Goal: Transaction & Acquisition: Obtain resource

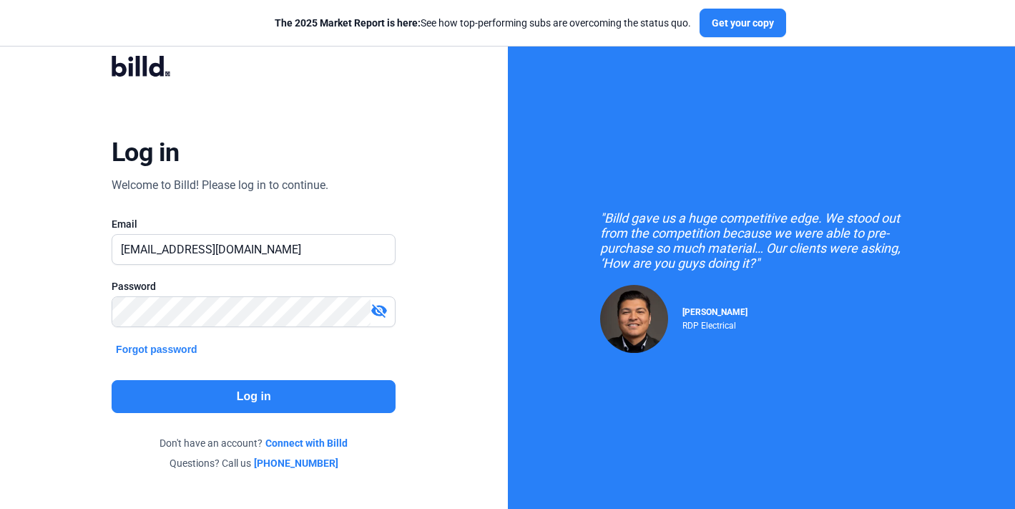
click at [348, 386] on button "Log in" at bounding box center [254, 396] width 284 height 33
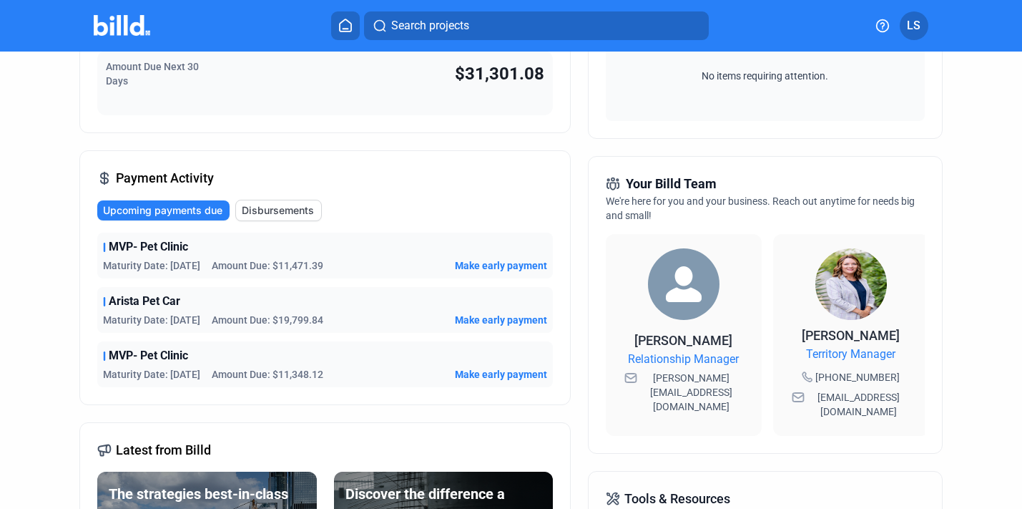
scroll to position [257, 0]
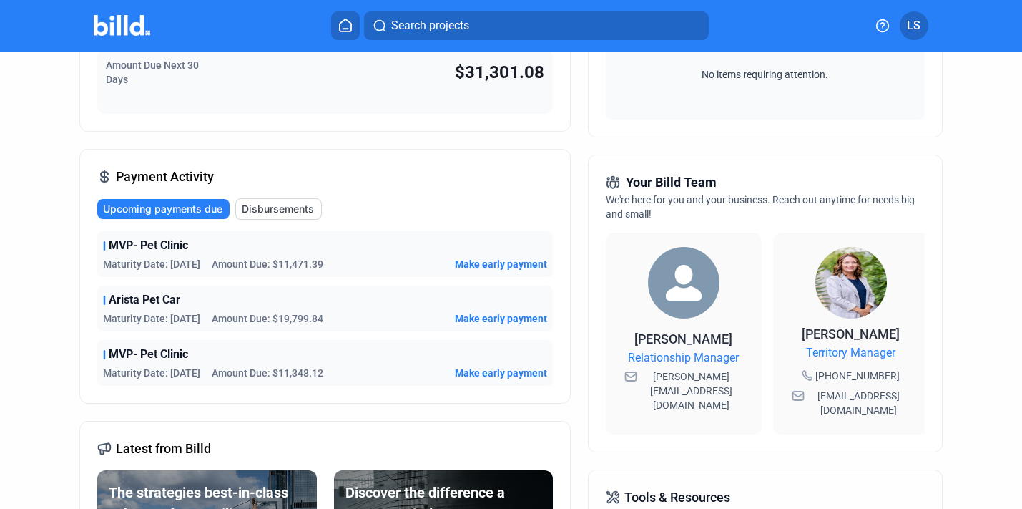
click at [351, 300] on div "Arista Pet Car" at bounding box center [325, 299] width 444 height 17
click at [293, 318] on span "Amount Due: $19,799.84" at bounding box center [268, 318] width 112 height 14
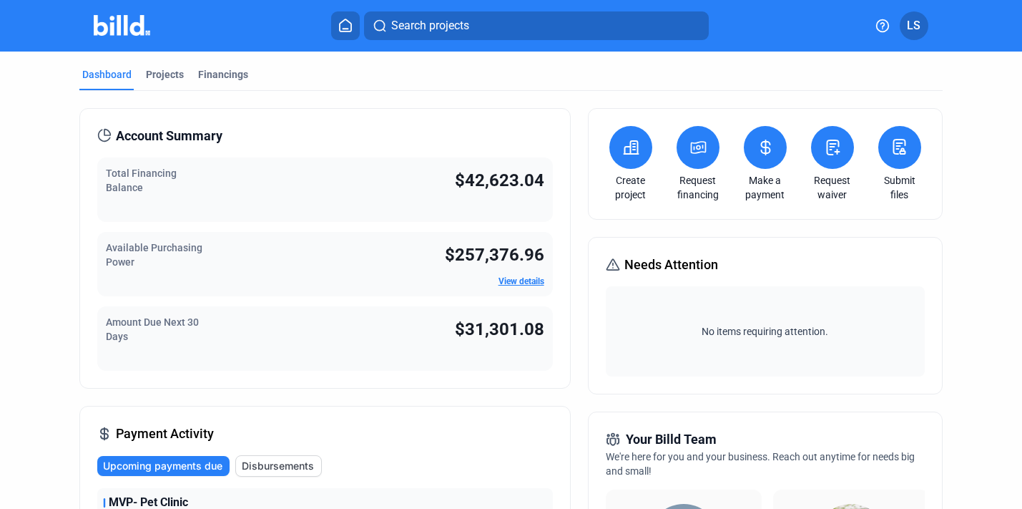
click at [165, 71] on div "Projects" at bounding box center [165, 74] width 38 height 14
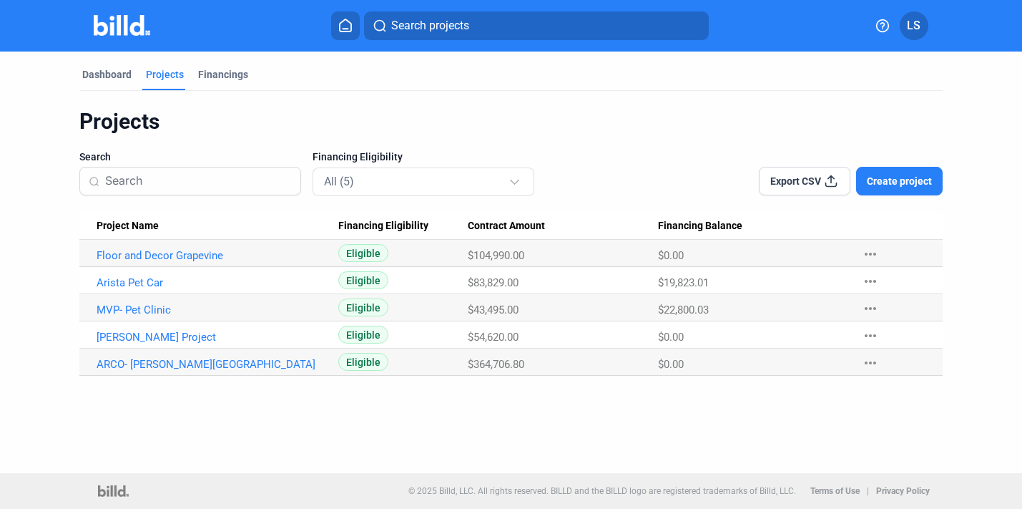
click at [161, 271] on Name "Arista Pet Car" at bounding box center [208, 280] width 259 height 27
click at [153, 286] on link "Arista Pet Car" at bounding box center [211, 282] width 229 height 13
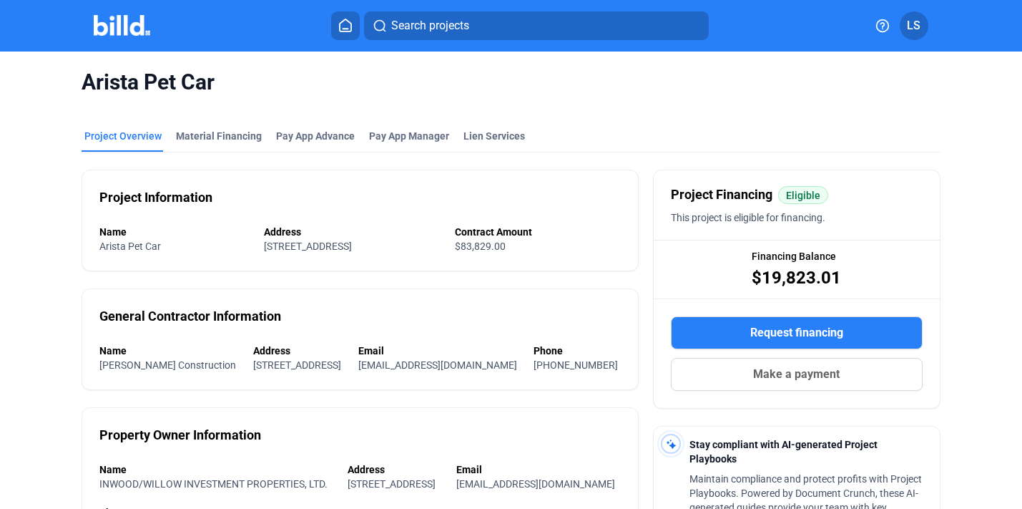
click at [724, 333] on button "Request financing" at bounding box center [797, 332] width 252 height 33
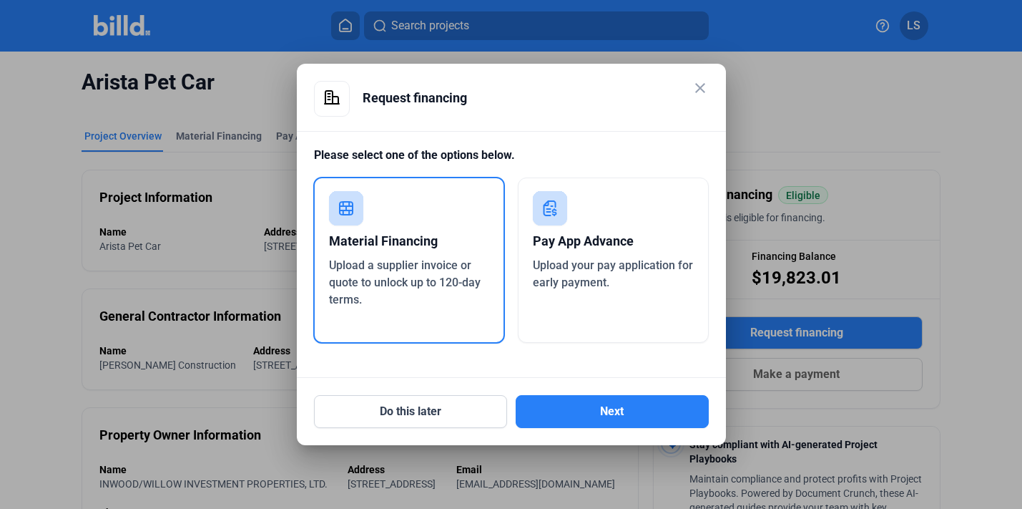
click at [583, 305] on div "Pay App Advance Upload your pay application for early payment." at bounding box center [613, 259] width 191 height 165
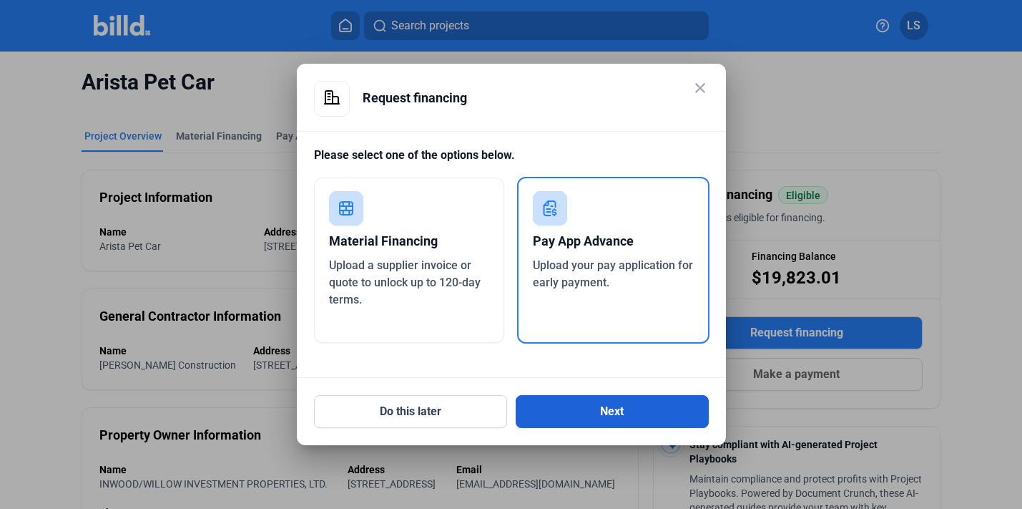
click at [593, 409] on button "Next" at bounding box center [612, 411] width 193 height 33
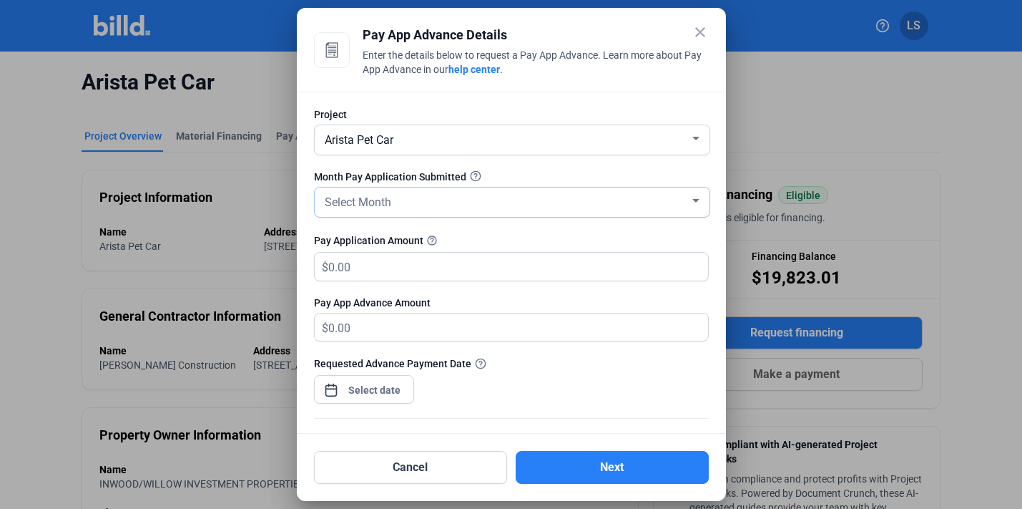
click at [532, 202] on div "Select Month" at bounding box center [506, 201] width 368 height 20
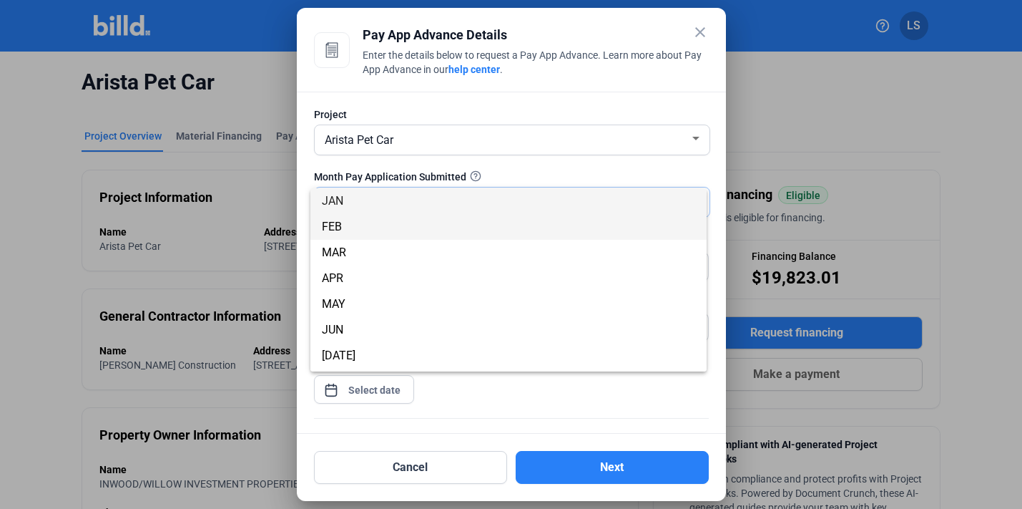
scroll to position [126, 0]
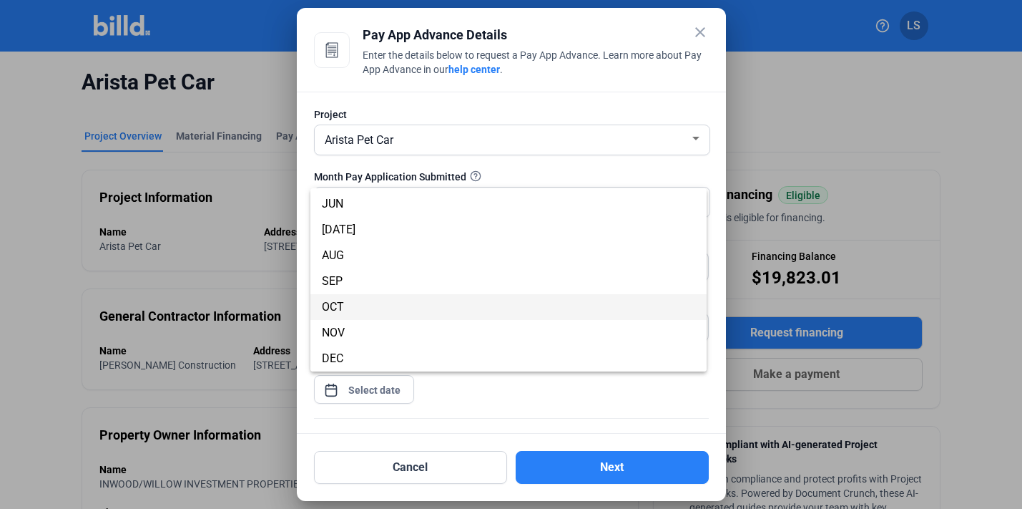
click at [493, 302] on span "OCT" at bounding box center [508, 307] width 373 height 26
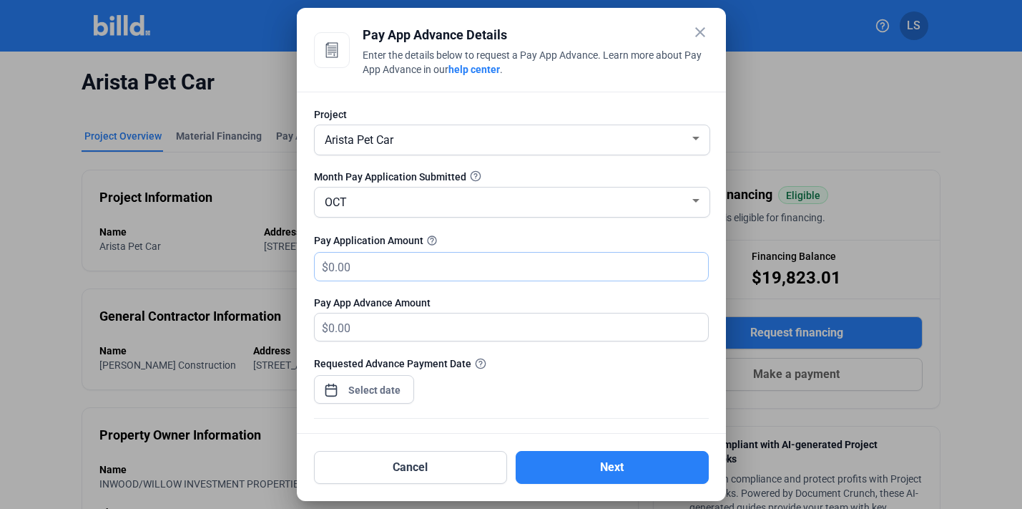
click at [519, 255] on input "text" at bounding box center [509, 267] width 363 height 28
type input "0.00"
click at [493, 260] on input "text" at bounding box center [518, 267] width 380 height 28
type input "1"
type input "1.00"
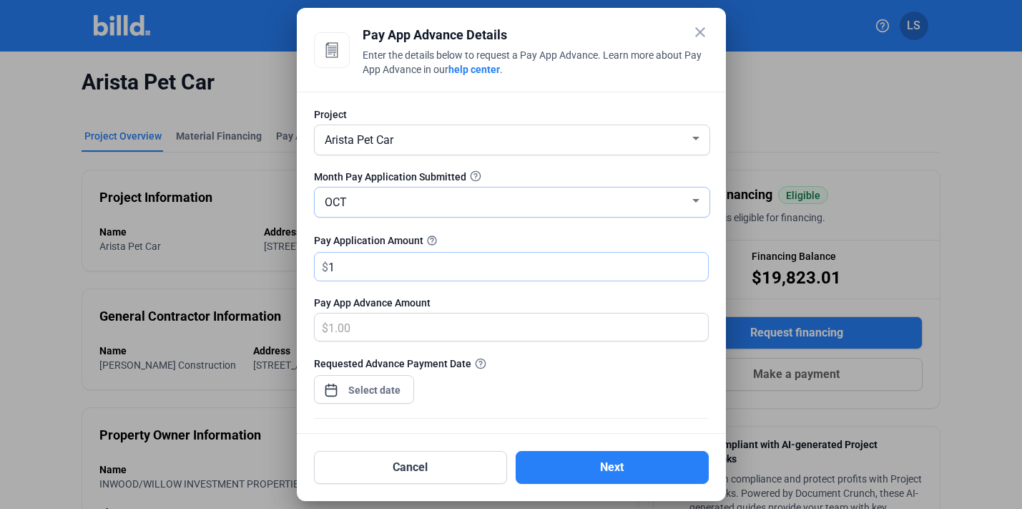
type input "12"
type input "12.00"
type input "121"
type input "121.00"
type input "1212"
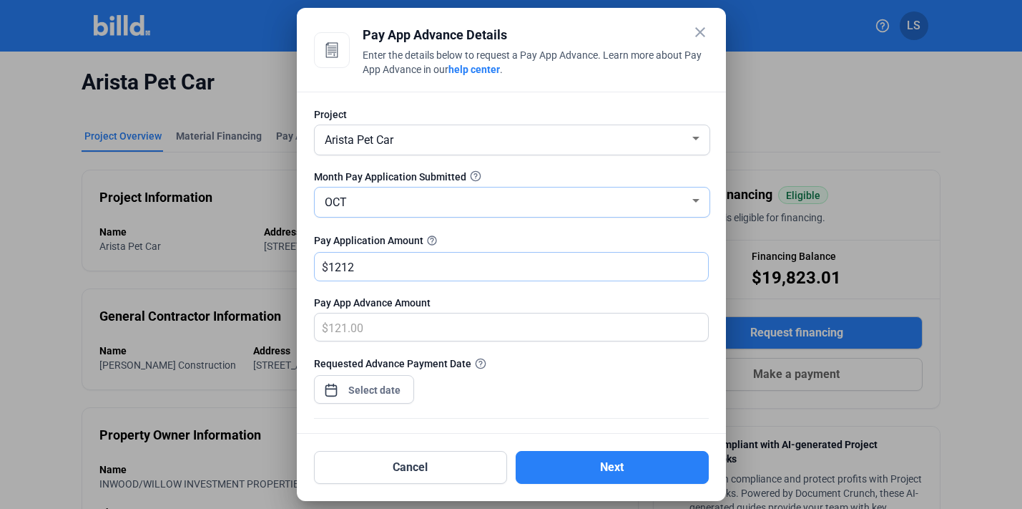
type input "1,212.00"
type input "1,2129"
type input "12,129.00"
type input "12,129.3"
type input "12,129.30"
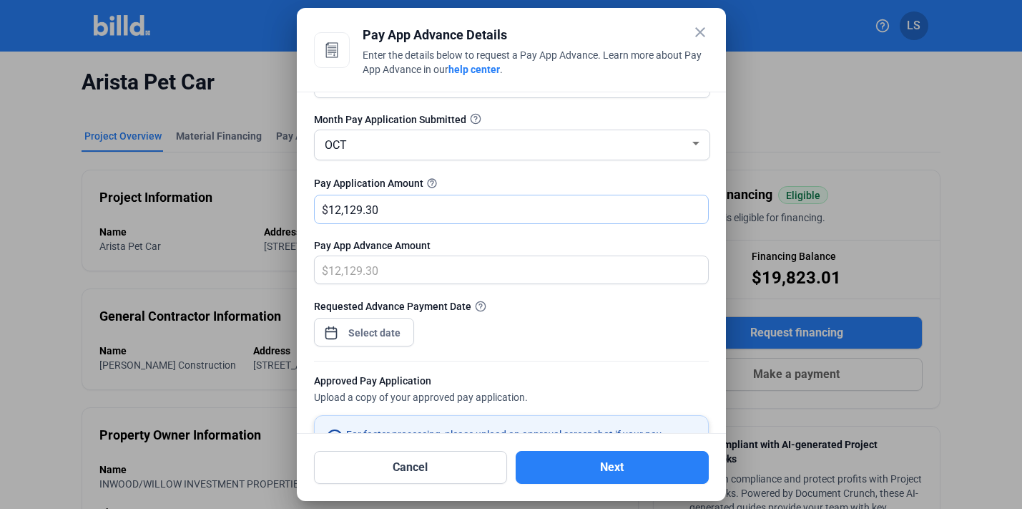
scroll to position [92, 0]
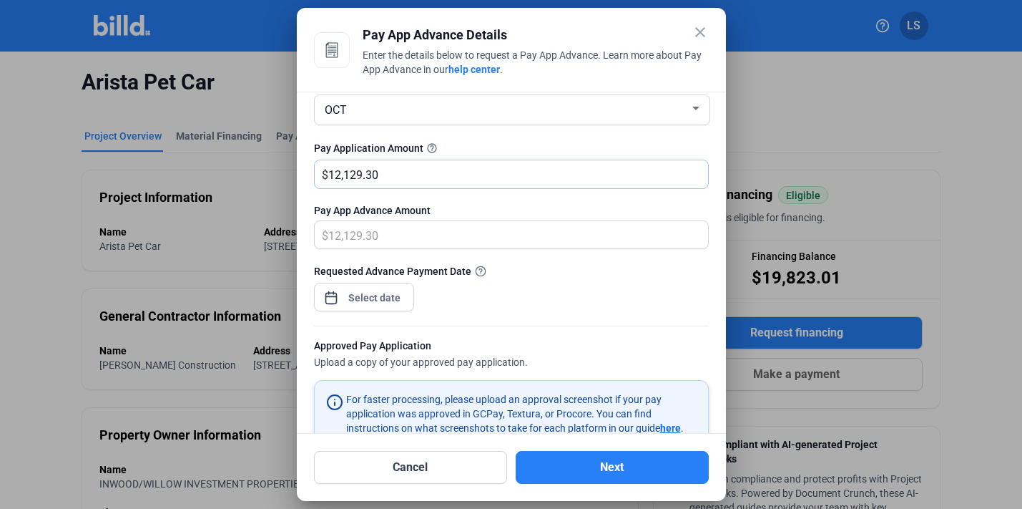
type input "12,129.30"
click at [367, 300] on div "close Pay App Advance Details Enter the details below to request a Pay App Adva…" at bounding box center [511, 254] width 1022 height 509
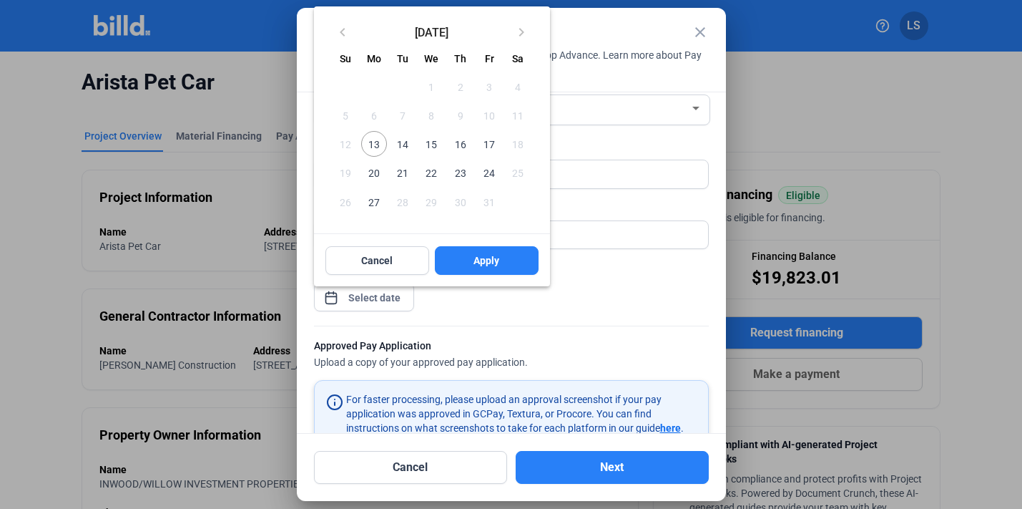
click at [431, 143] on span "15" at bounding box center [431, 144] width 26 height 26
click at [478, 251] on button "Apply" at bounding box center [487, 260] width 104 height 29
type input "[DATE]"
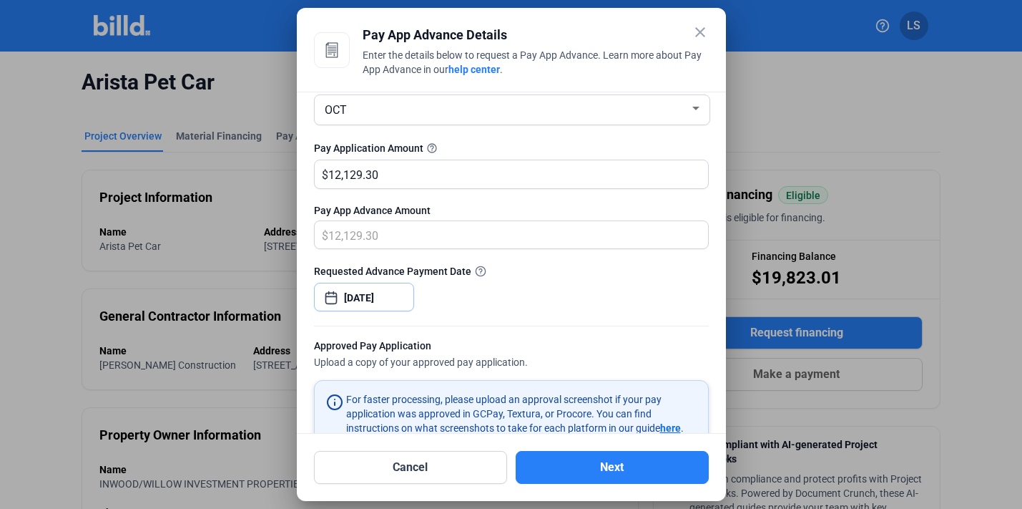
scroll to position [236, 0]
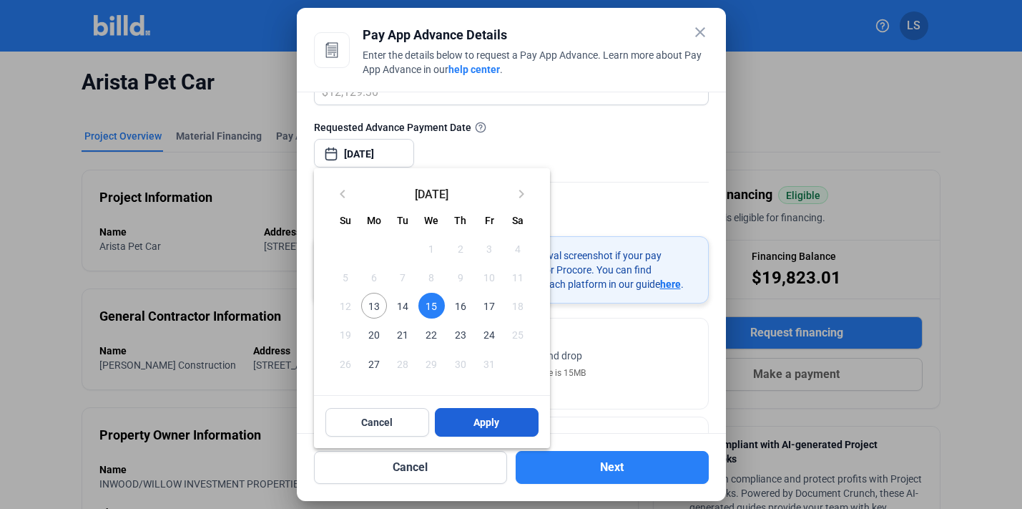
click at [472, 416] on button "Apply" at bounding box center [487, 422] width 104 height 29
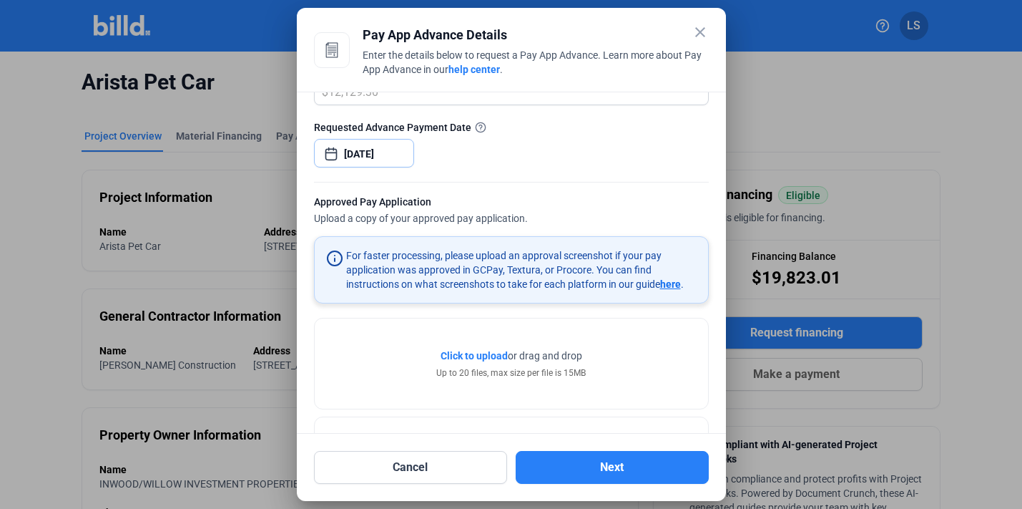
scroll to position [289, 0]
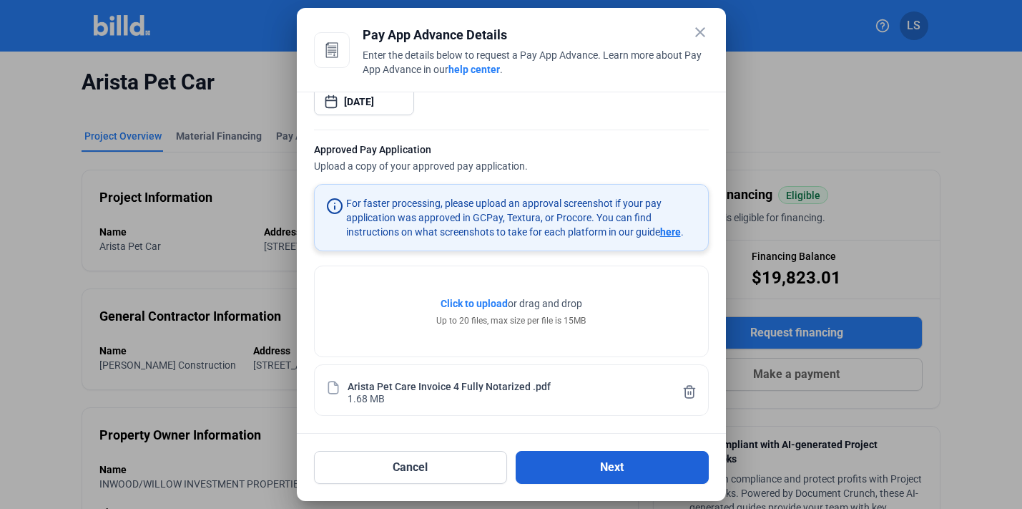
click at [578, 466] on button "Next" at bounding box center [612, 467] width 193 height 33
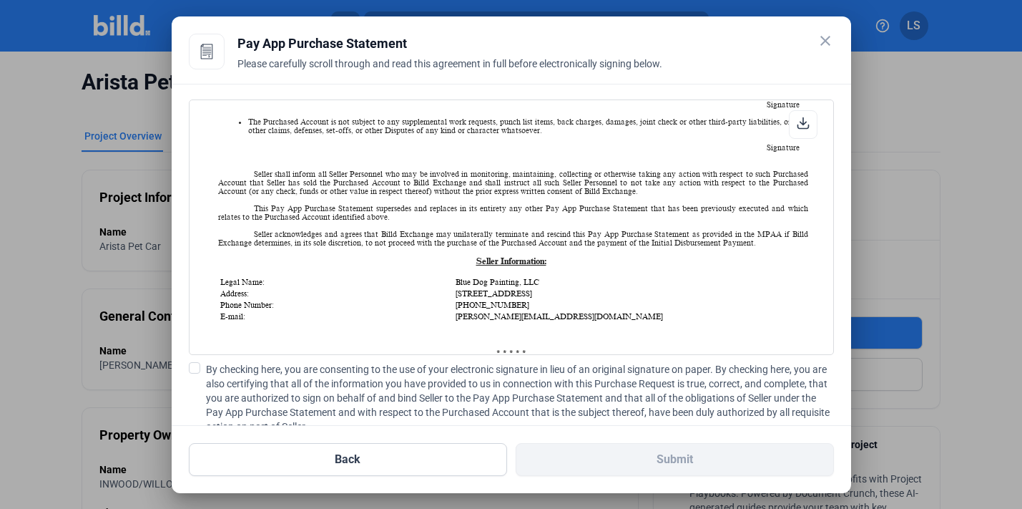
scroll to position [1125, 0]
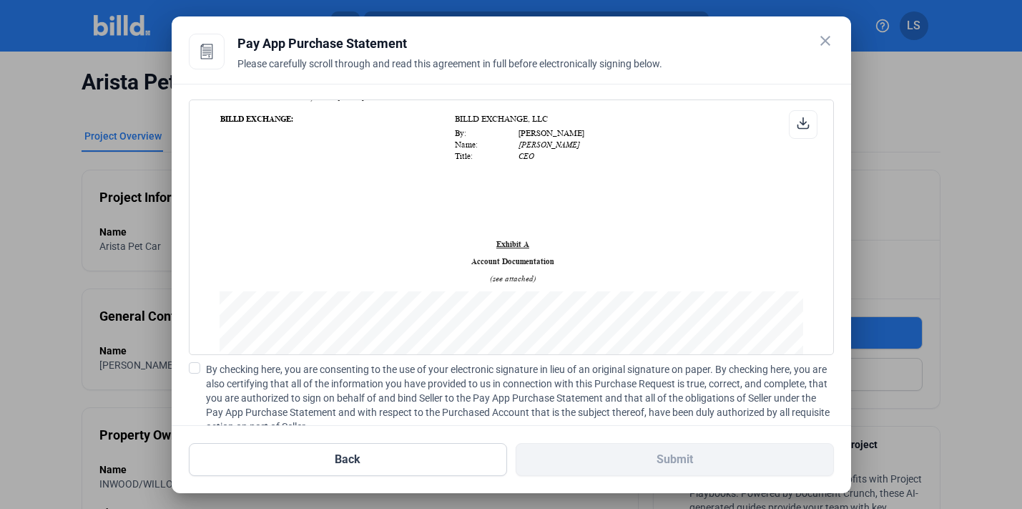
click at [191, 365] on span at bounding box center [194, 367] width 11 height 11
click at [0, 0] on input "By checking here, you are consenting to the use of your electronic signature in…" at bounding box center [0, 0] width 0 height 0
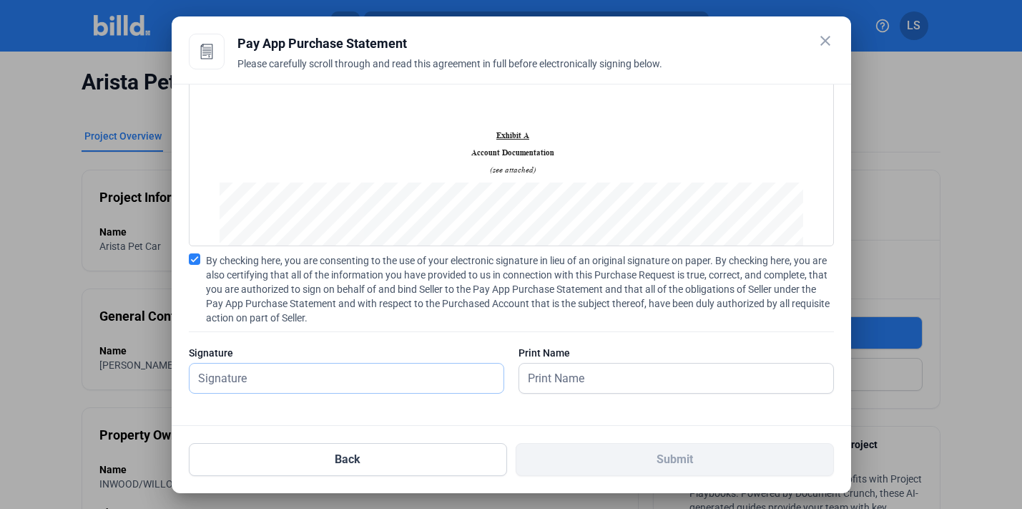
click at [293, 366] on input "text" at bounding box center [339, 377] width 298 height 29
type input "[PERSON_NAME] [PERSON_NAME]"
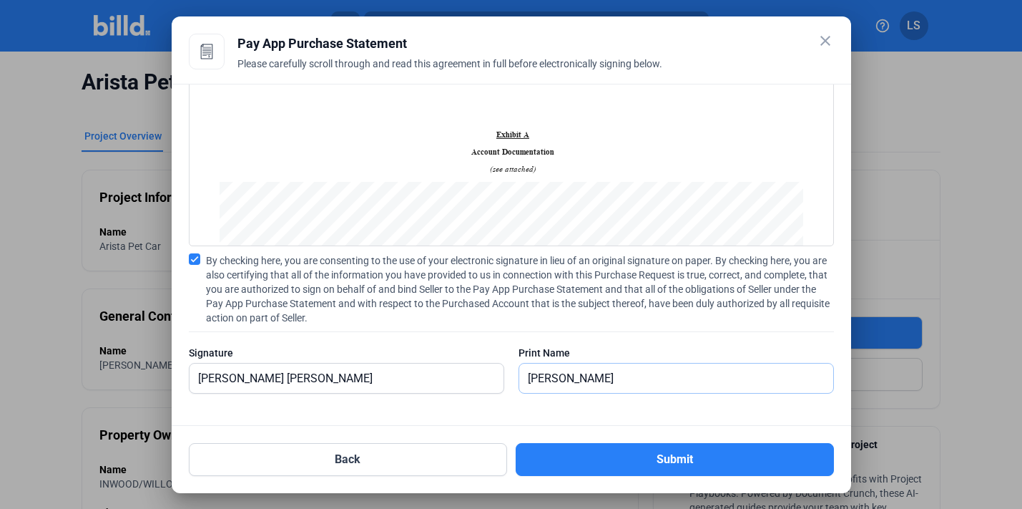
type input "[PERSON_NAME] [PERSON_NAME]"
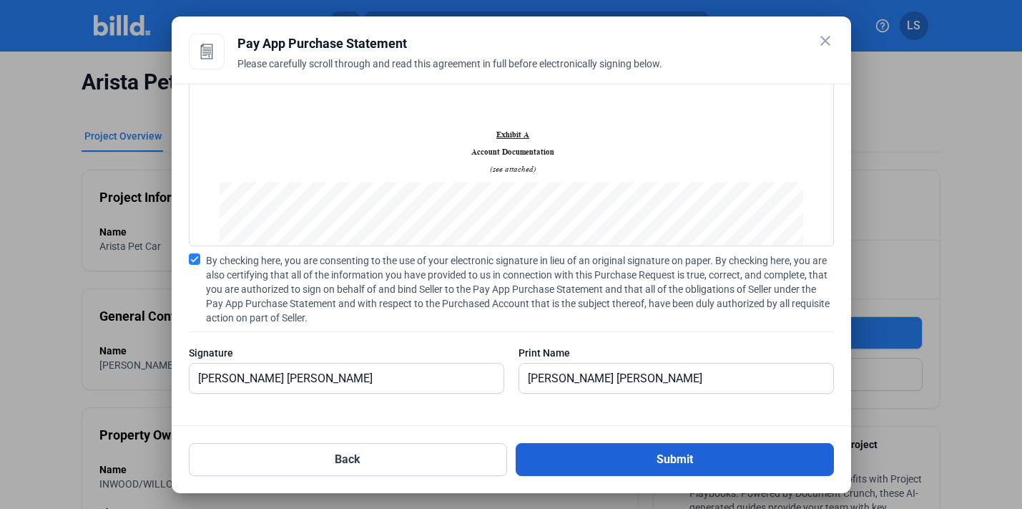
click at [549, 459] on button "Submit" at bounding box center [675, 459] width 318 height 33
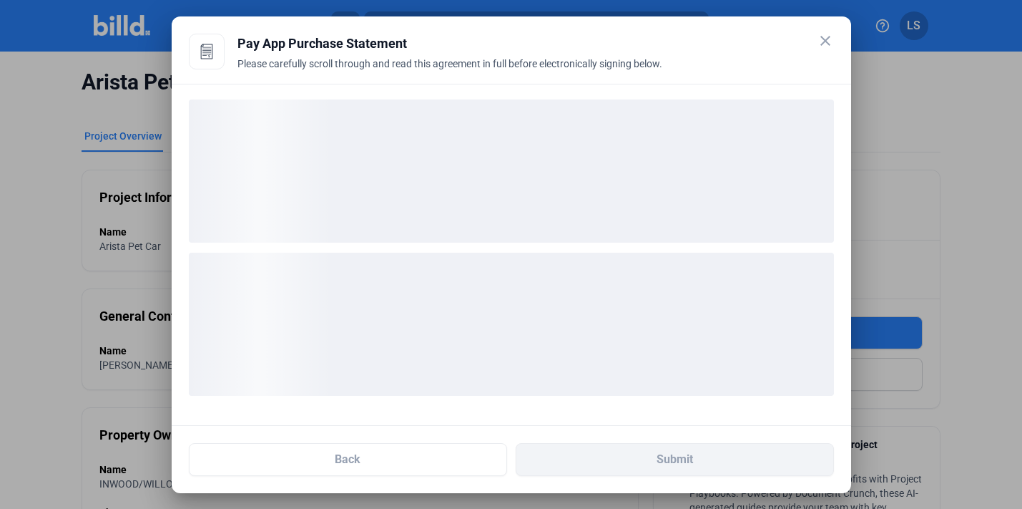
scroll to position [0, 0]
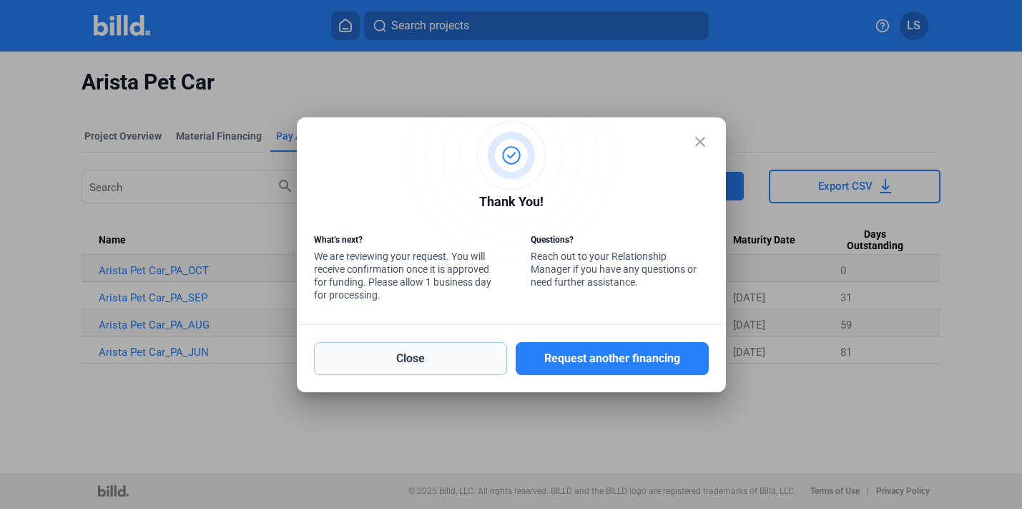
click at [474, 348] on button "Close" at bounding box center [410, 358] width 193 height 33
